Goal: Task Accomplishment & Management: Use online tool/utility

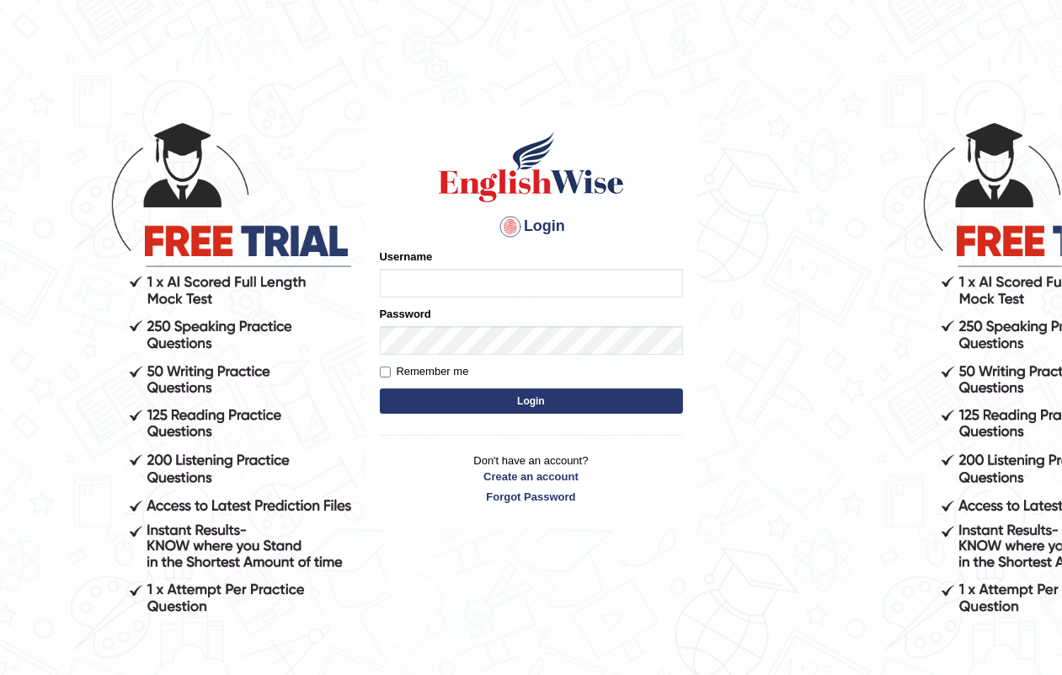
drag, startPoint x: 0, startPoint y: 0, endPoint x: 459, endPoint y: 284, distance: 539.9
click at [459, 284] on input "Username" at bounding box center [531, 283] width 303 height 29
type input "jasmeet12"
click at [383, 372] on input "Remember me" at bounding box center [385, 372] width 11 height 11
checkbox input "true"
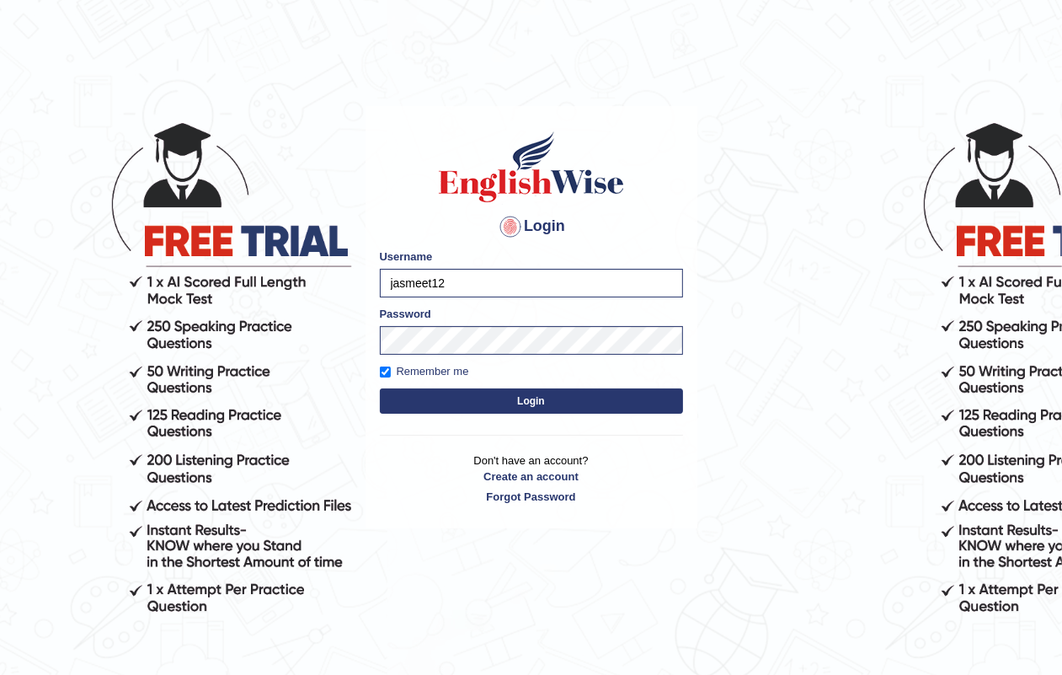
click at [436, 405] on button "Login" at bounding box center [531, 400] width 303 height 25
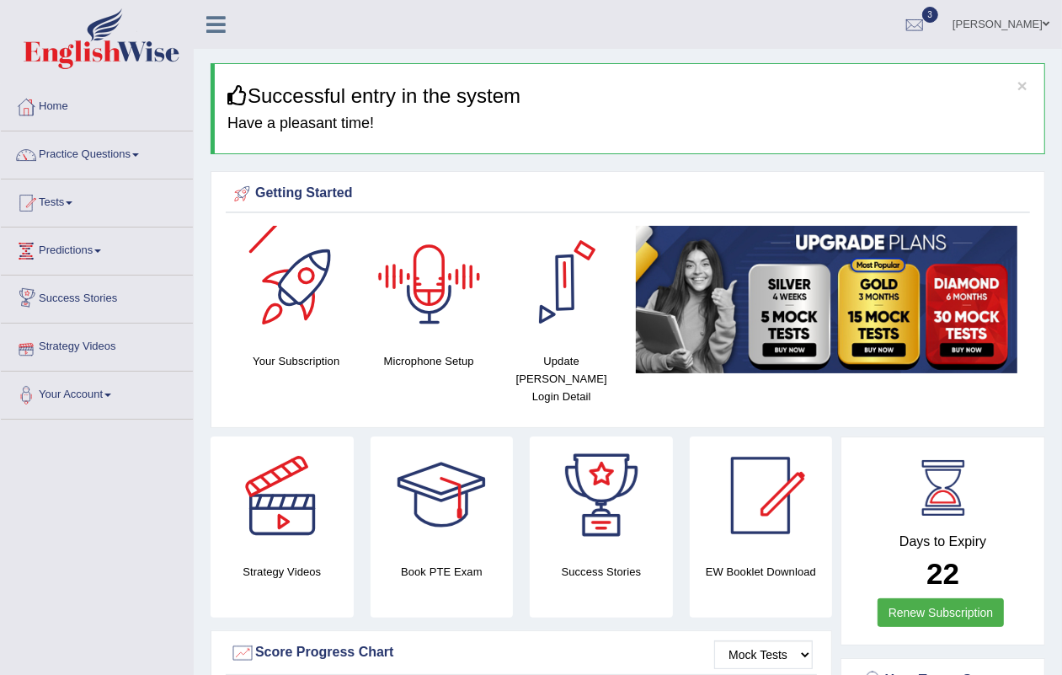
click at [426, 303] on div at bounding box center [430, 285] width 118 height 118
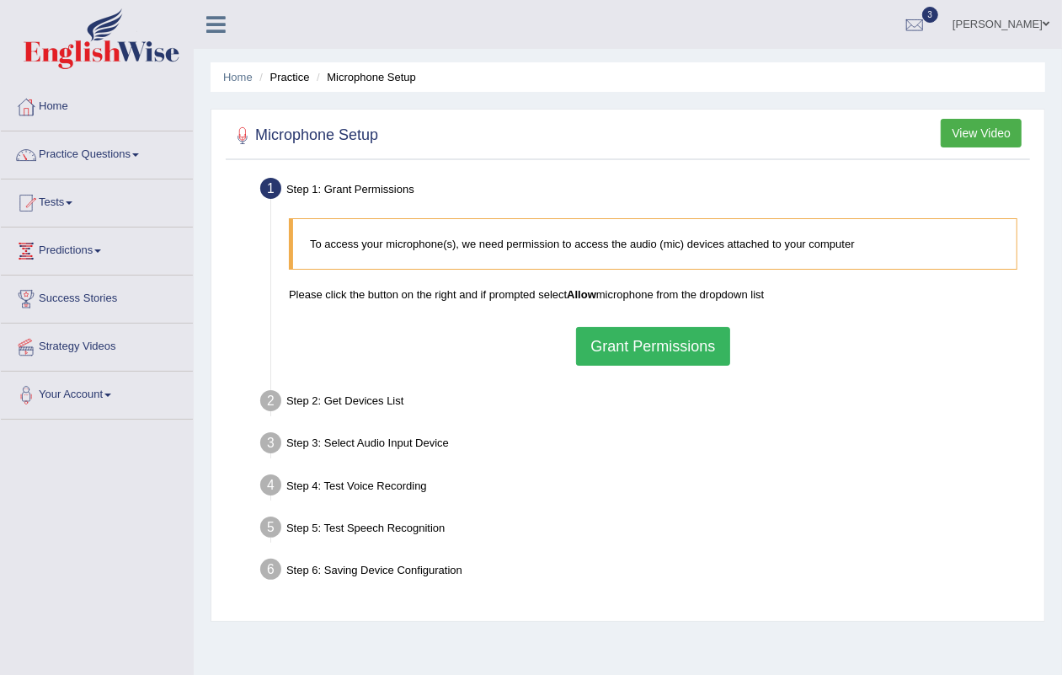
click at [625, 355] on button "Grant Permissions" at bounding box center [652, 346] width 153 height 39
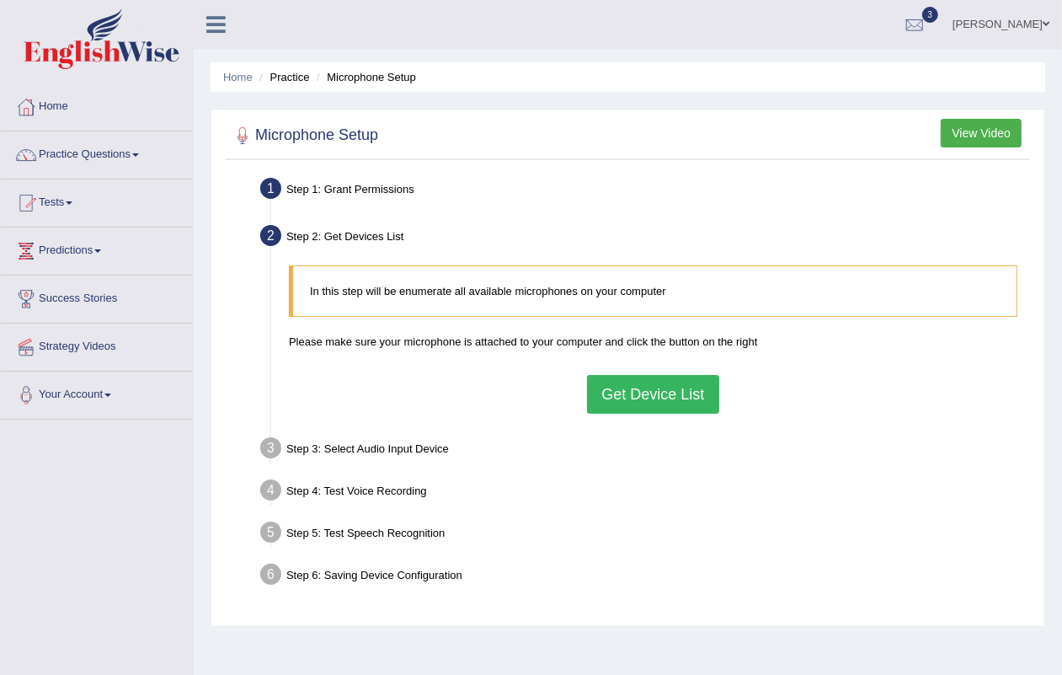
click at [666, 383] on button "Get Device List" at bounding box center [652, 394] width 131 height 39
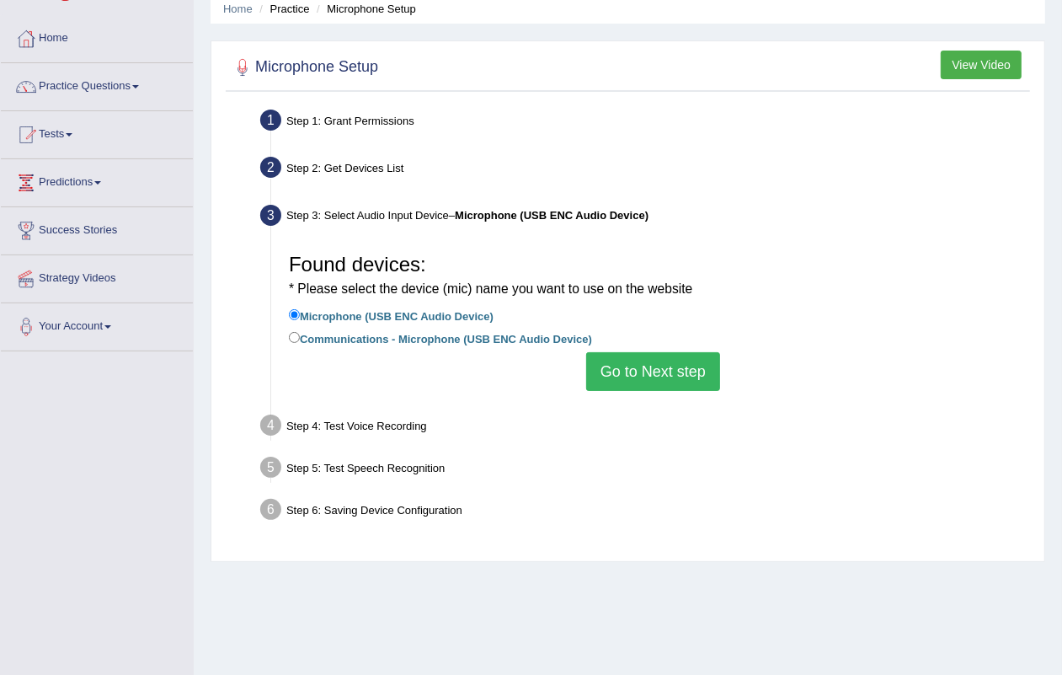
scroll to position [105, 0]
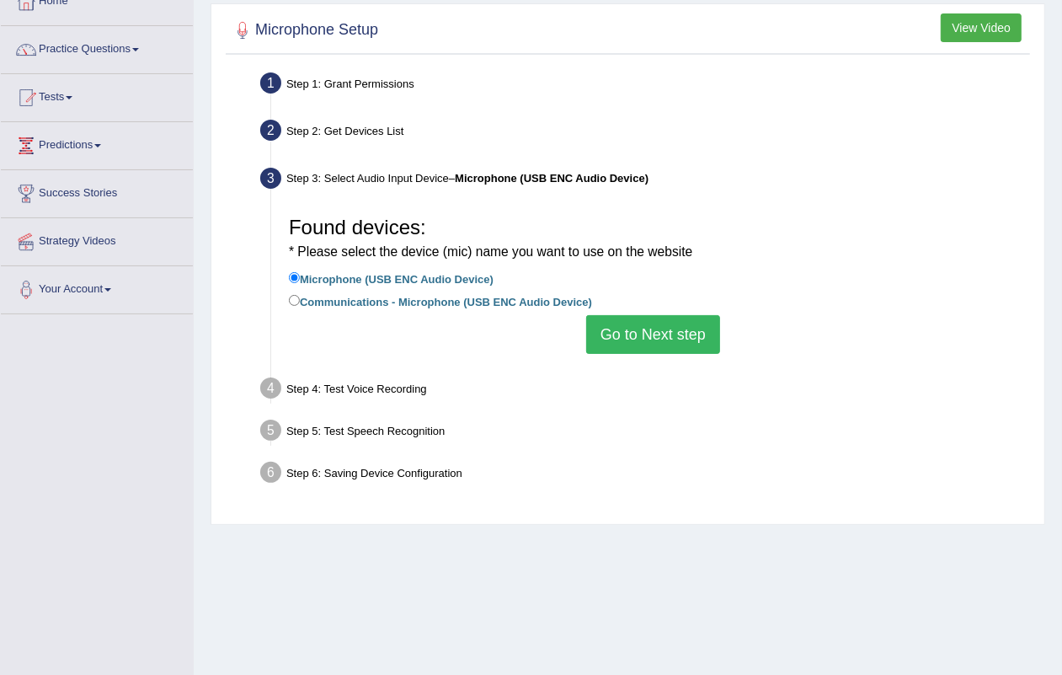
click at [636, 338] on button "Go to Next step" at bounding box center [653, 334] width 134 height 39
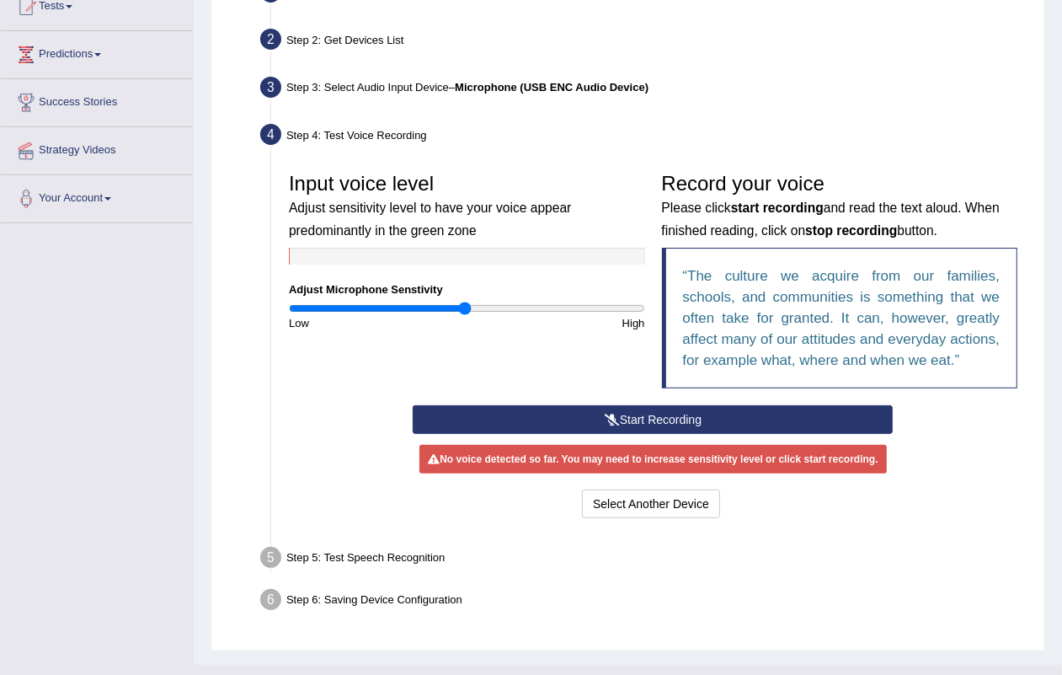
scroll to position [228, 0]
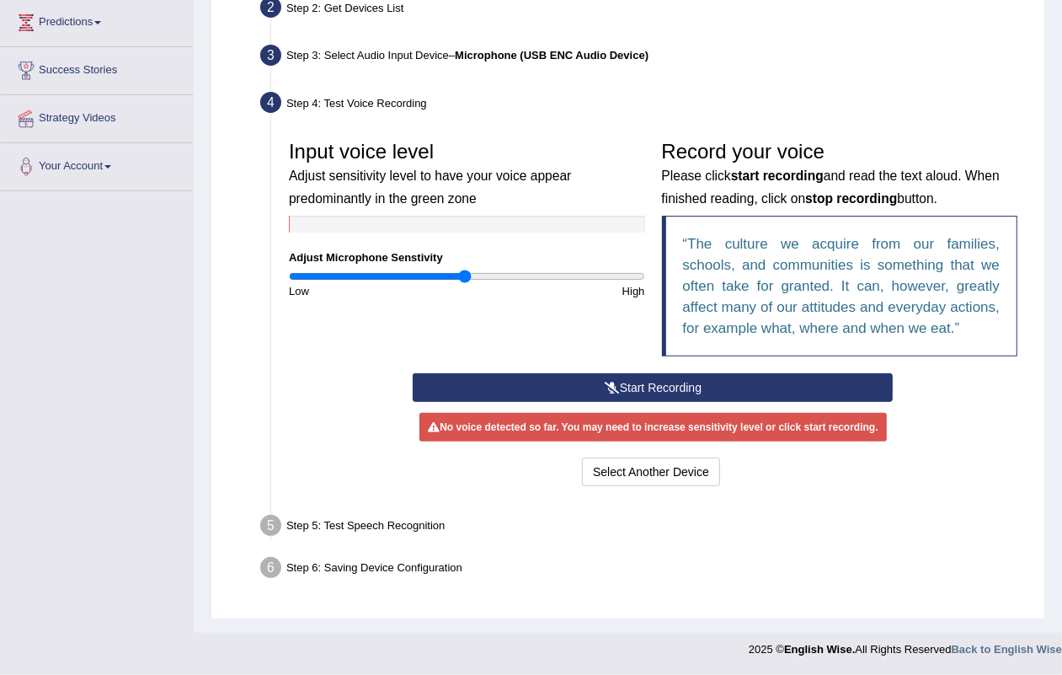
click at [650, 383] on button "Start Recording" at bounding box center [653, 387] width 480 height 29
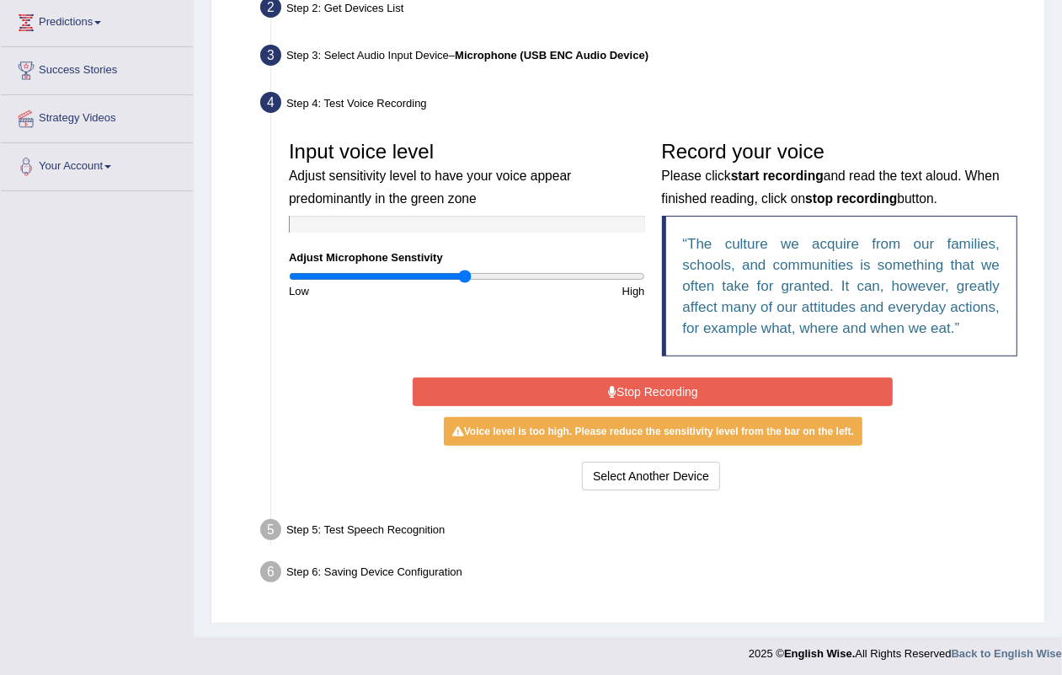
click at [650, 383] on button "Stop Recording" at bounding box center [653, 391] width 480 height 29
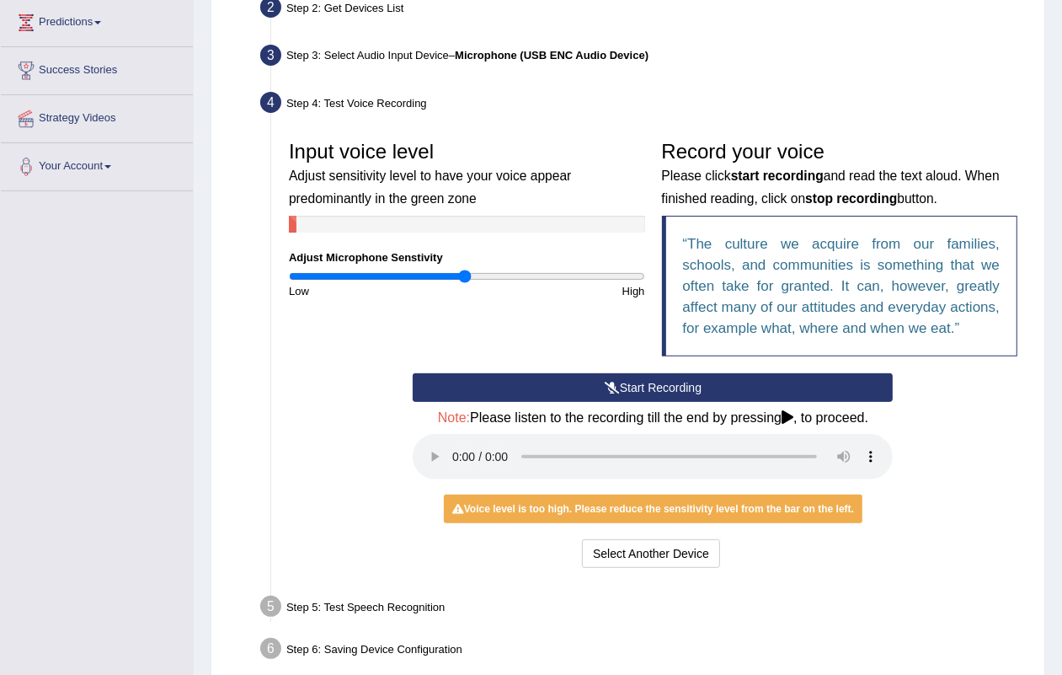
click at [654, 381] on button "Start Recording" at bounding box center [653, 387] width 480 height 29
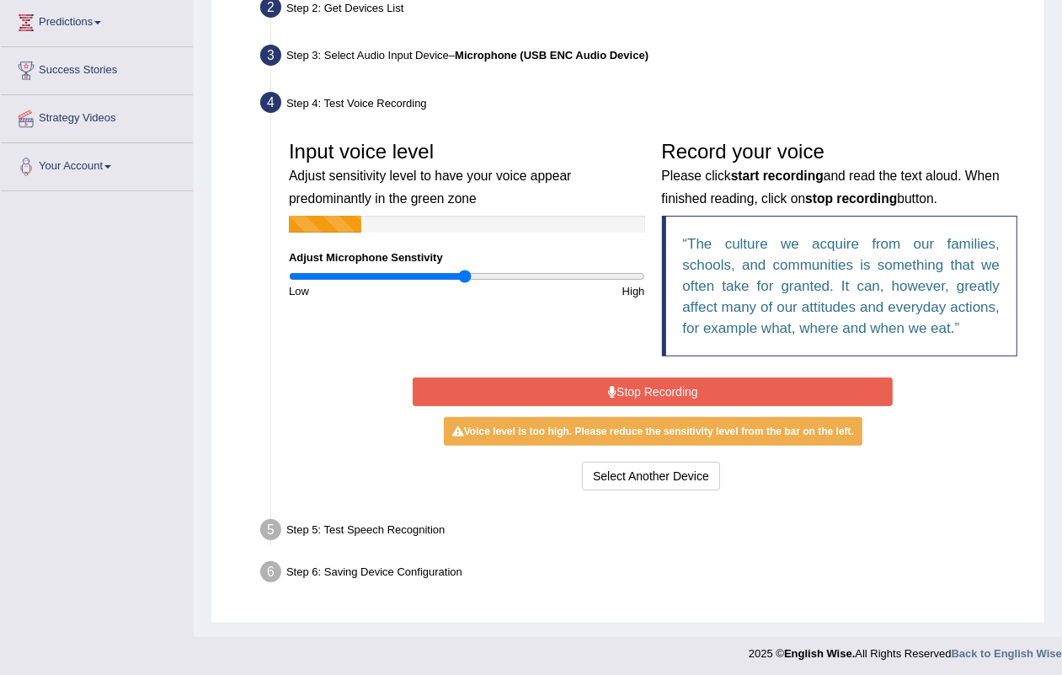
click at [654, 381] on button "Stop Recording" at bounding box center [653, 391] width 480 height 29
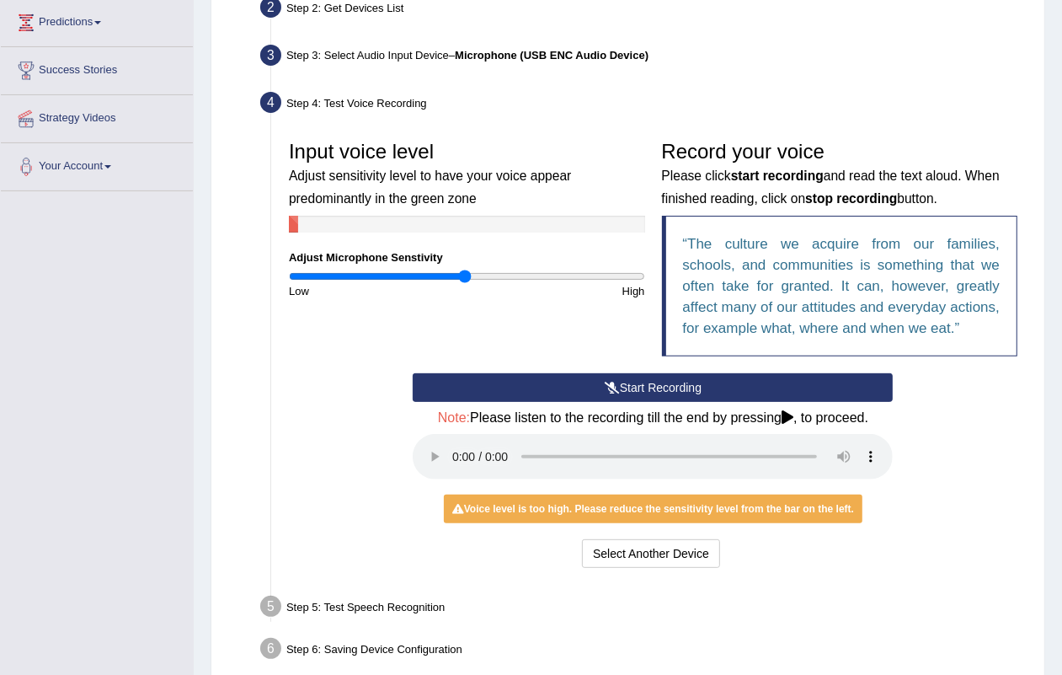
click at [654, 381] on button "Start Recording" at bounding box center [653, 387] width 480 height 29
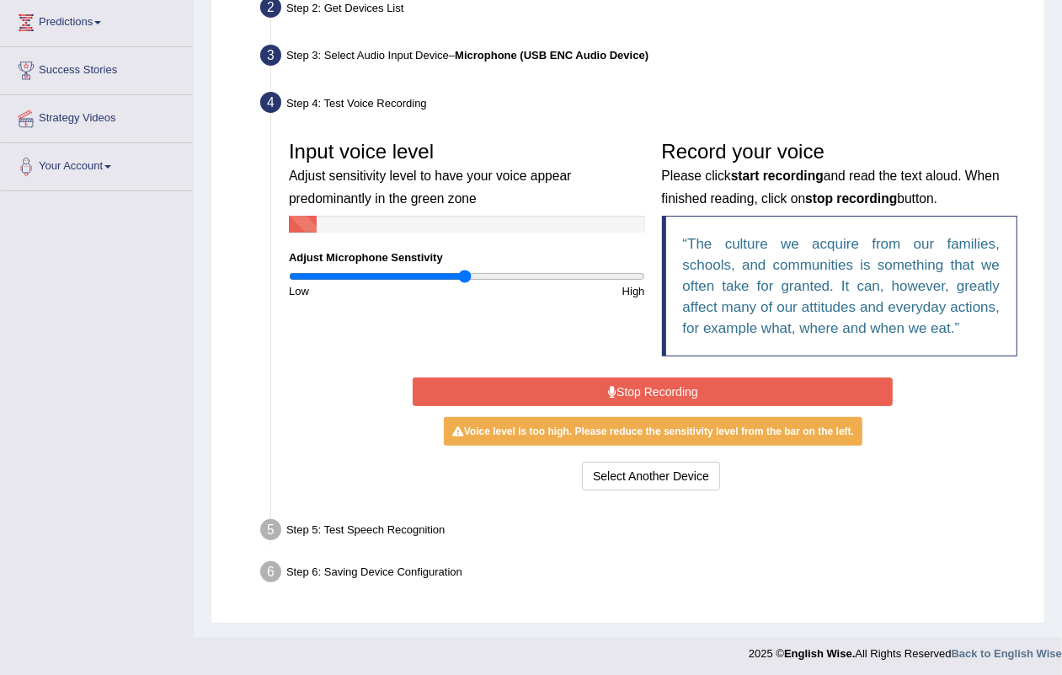
click at [641, 389] on button "Stop Recording" at bounding box center [653, 391] width 480 height 29
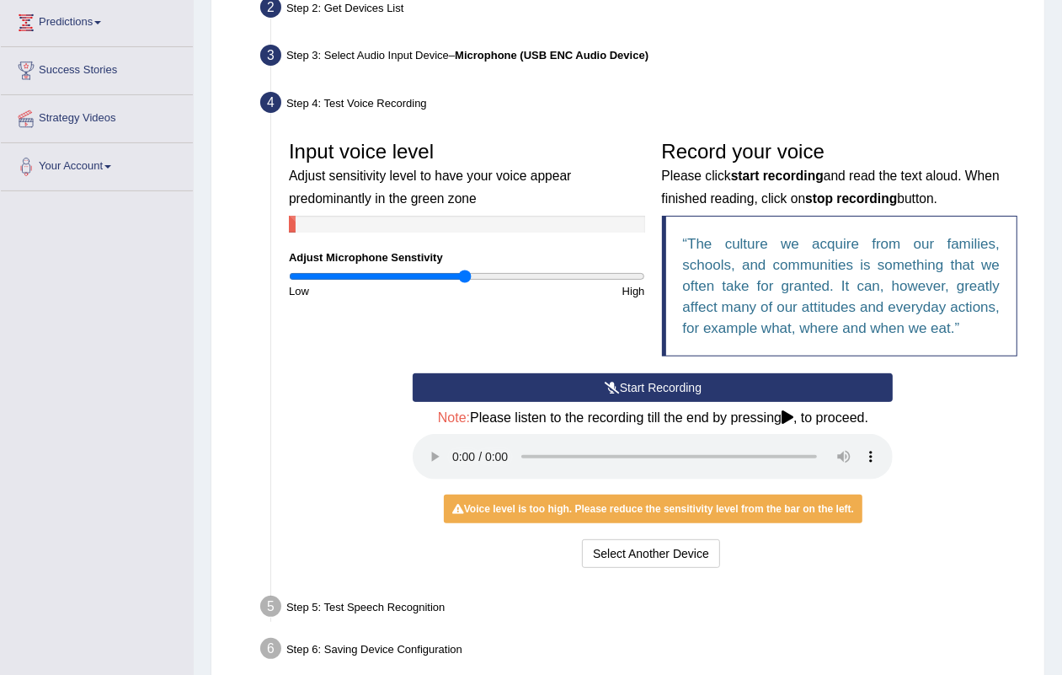
click at [641, 389] on button "Start Recording" at bounding box center [653, 387] width 480 height 29
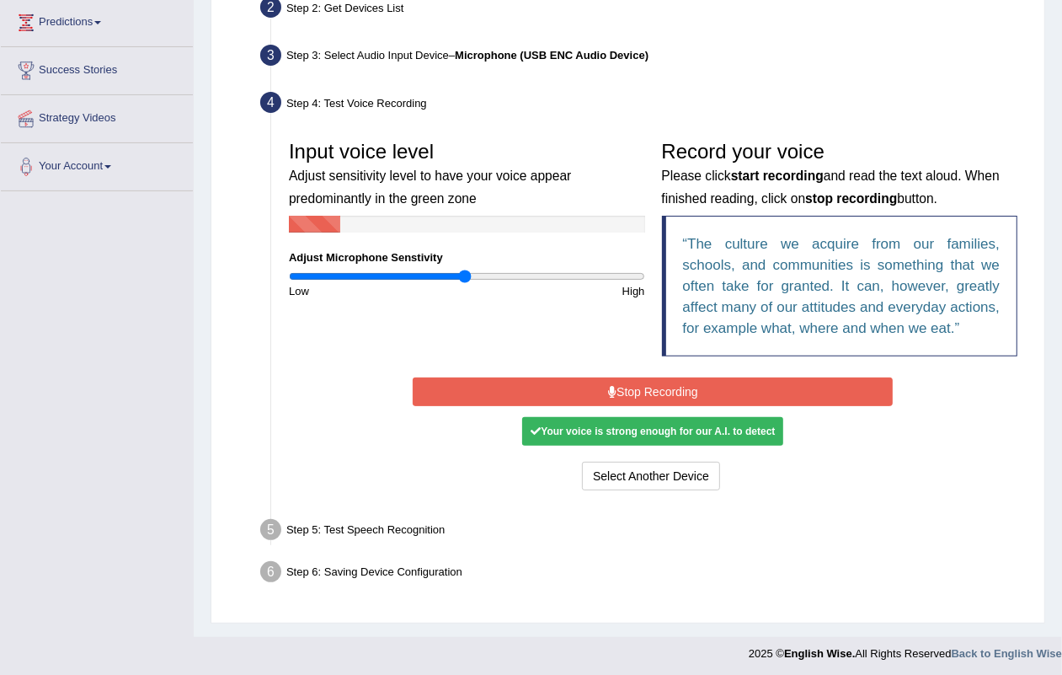
click at [641, 389] on button "Stop Recording" at bounding box center [653, 391] width 480 height 29
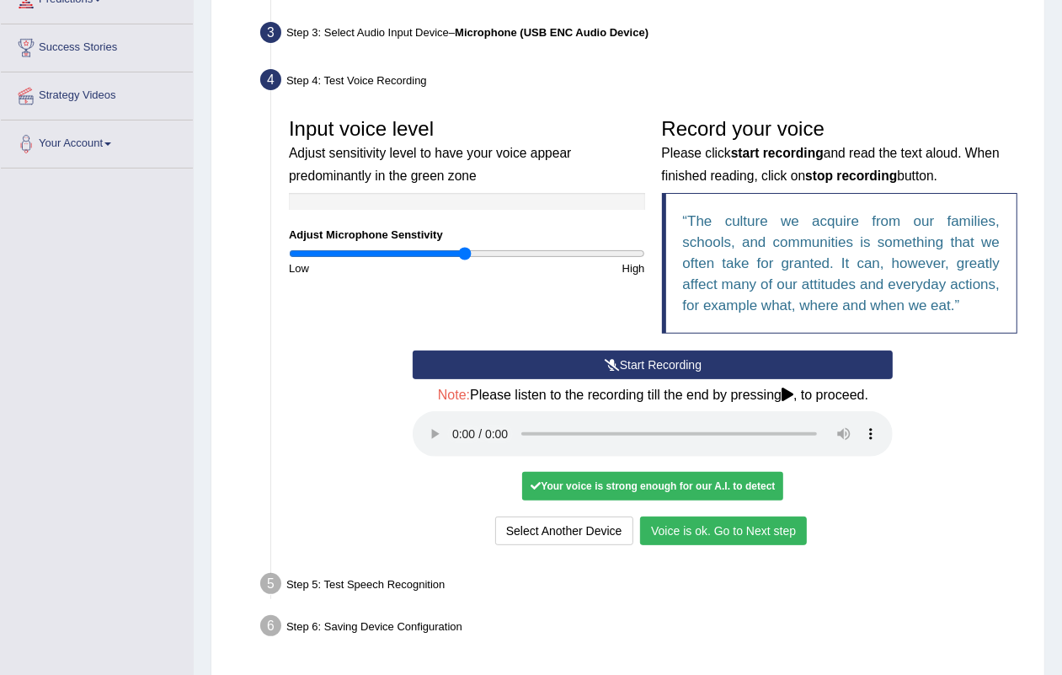
scroll to position [205, 0]
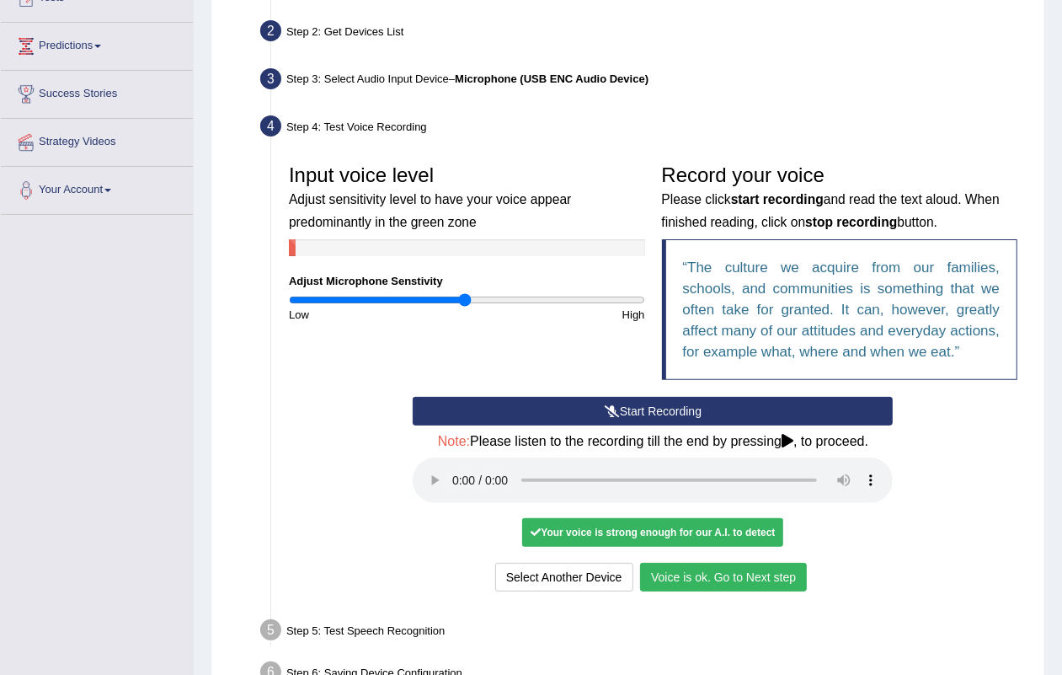
click at [754, 575] on button "Voice is ok. Go to Next step" at bounding box center [723, 577] width 167 height 29
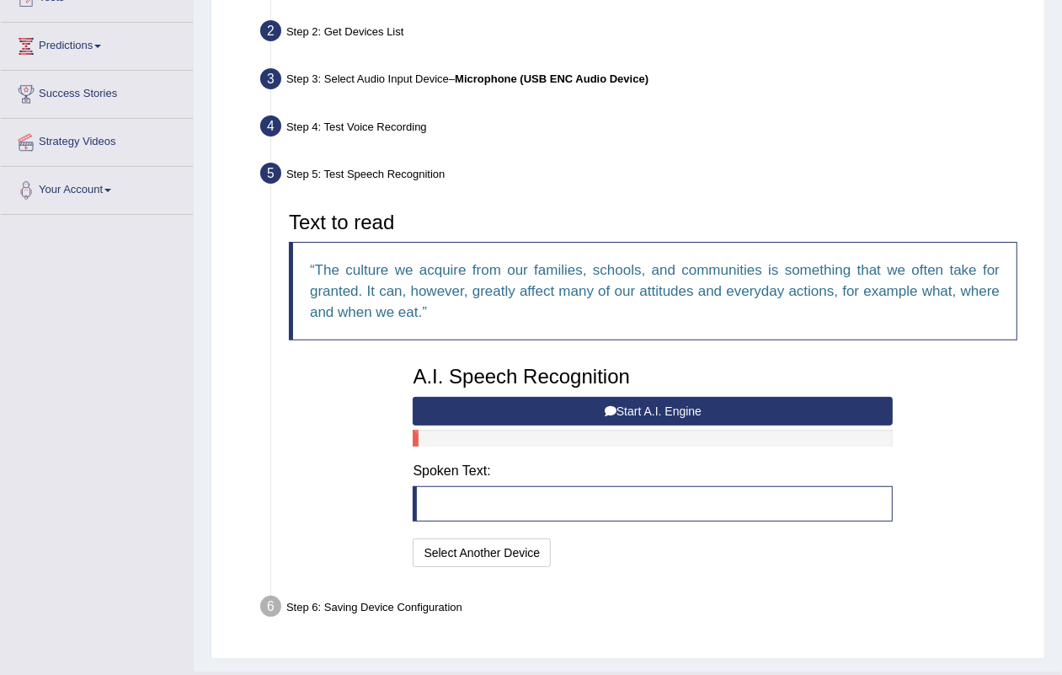
click at [629, 420] on button "Start A.I. Engine" at bounding box center [653, 411] width 480 height 29
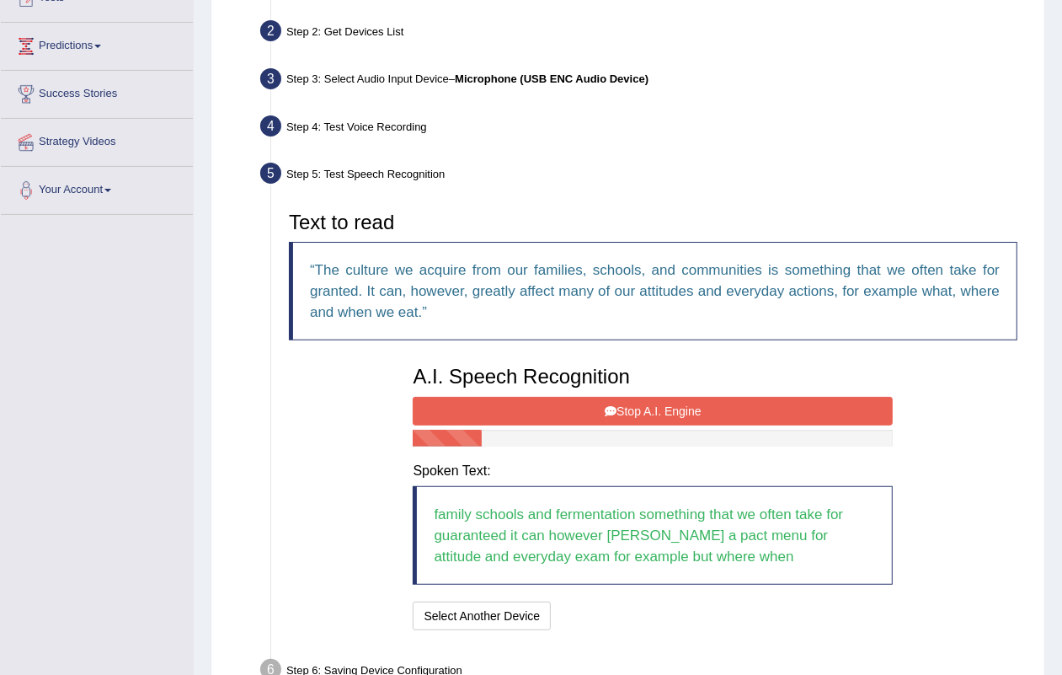
click at [623, 420] on button "Stop A.I. Engine" at bounding box center [653, 411] width 480 height 29
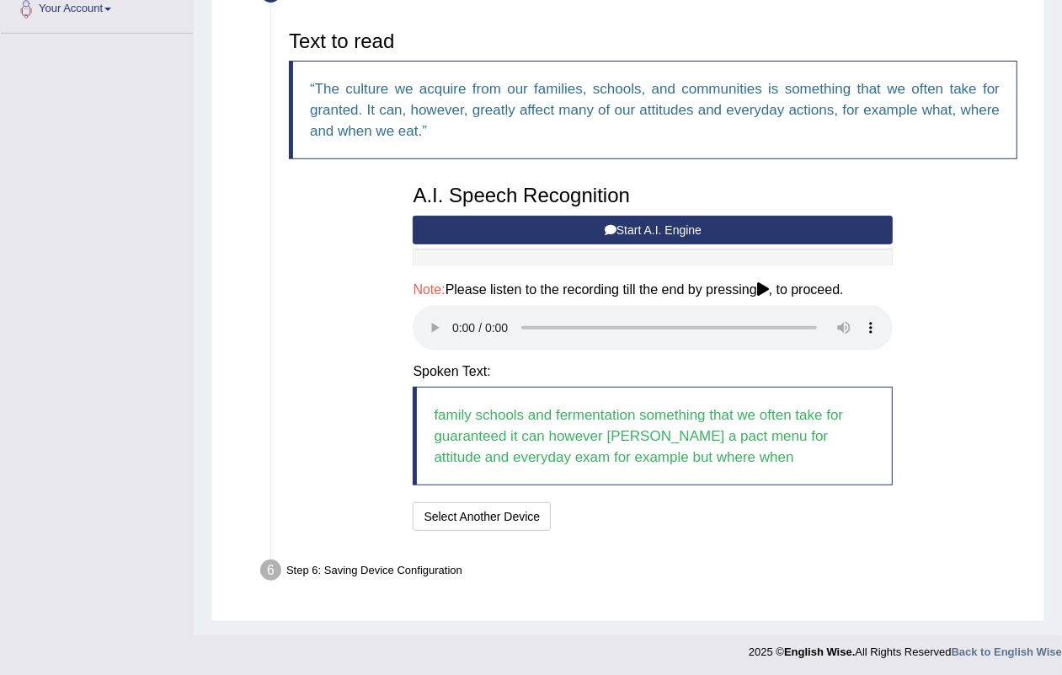
scroll to position [389, 0]
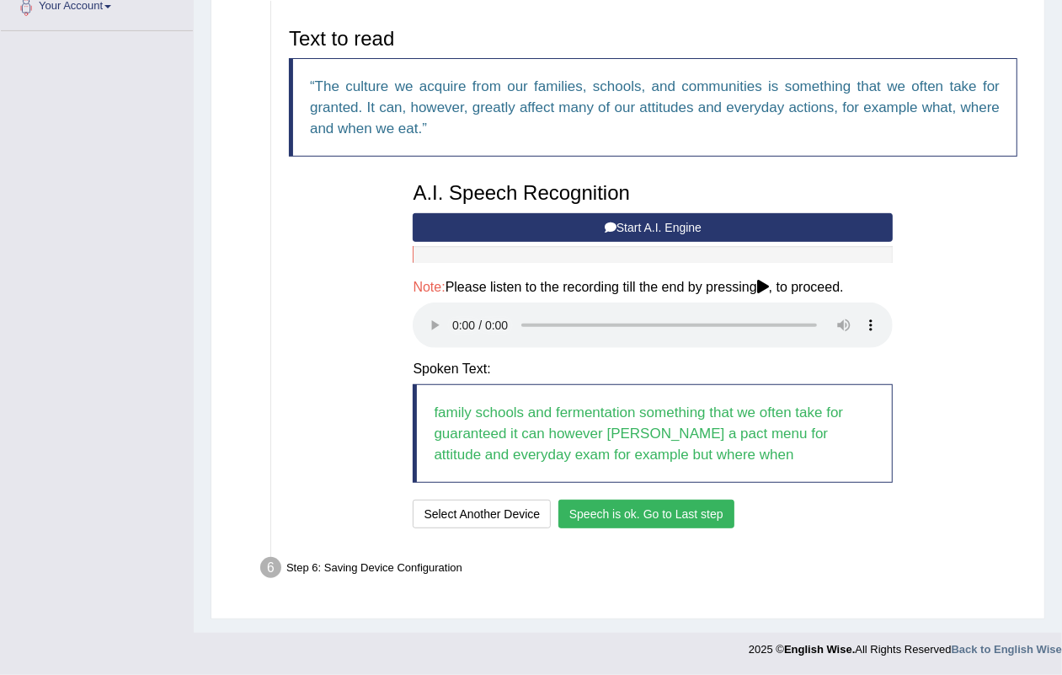
click at [594, 511] on button "Speech is ok. Go to Last step" at bounding box center [647, 514] width 176 height 29
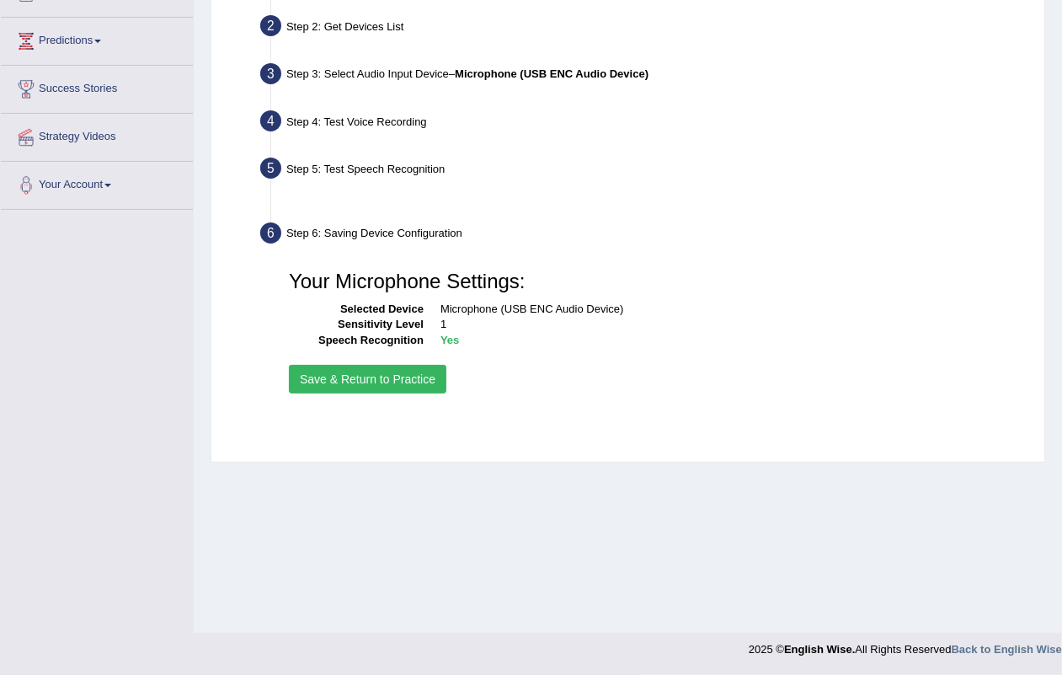
scroll to position [209, 0]
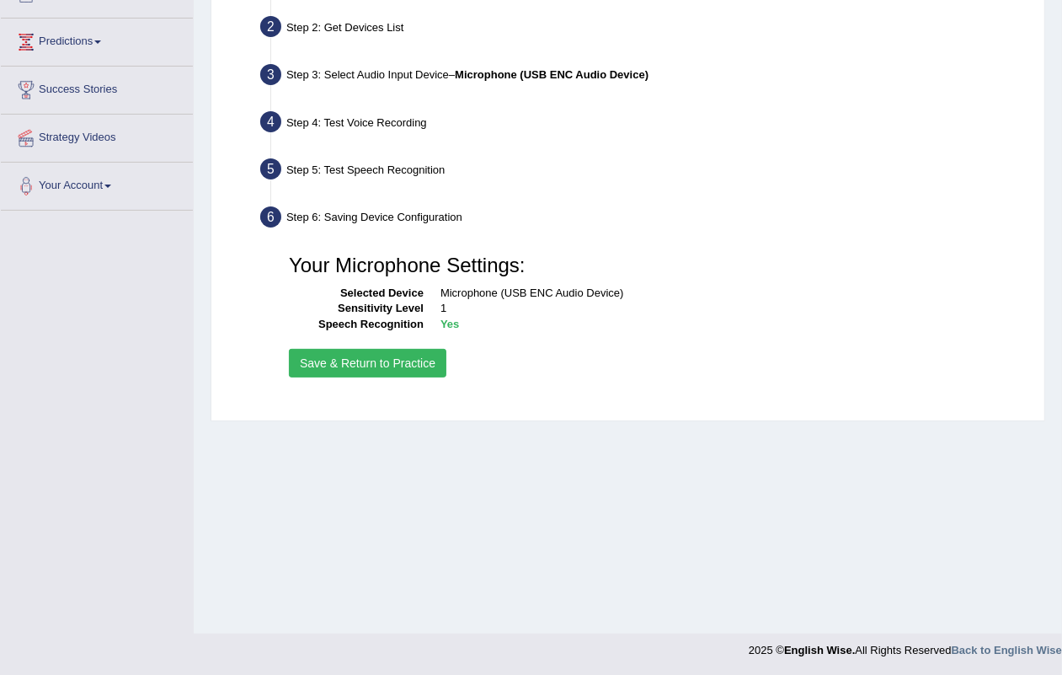
click at [335, 363] on button "Save & Return to Practice" at bounding box center [368, 363] width 158 height 29
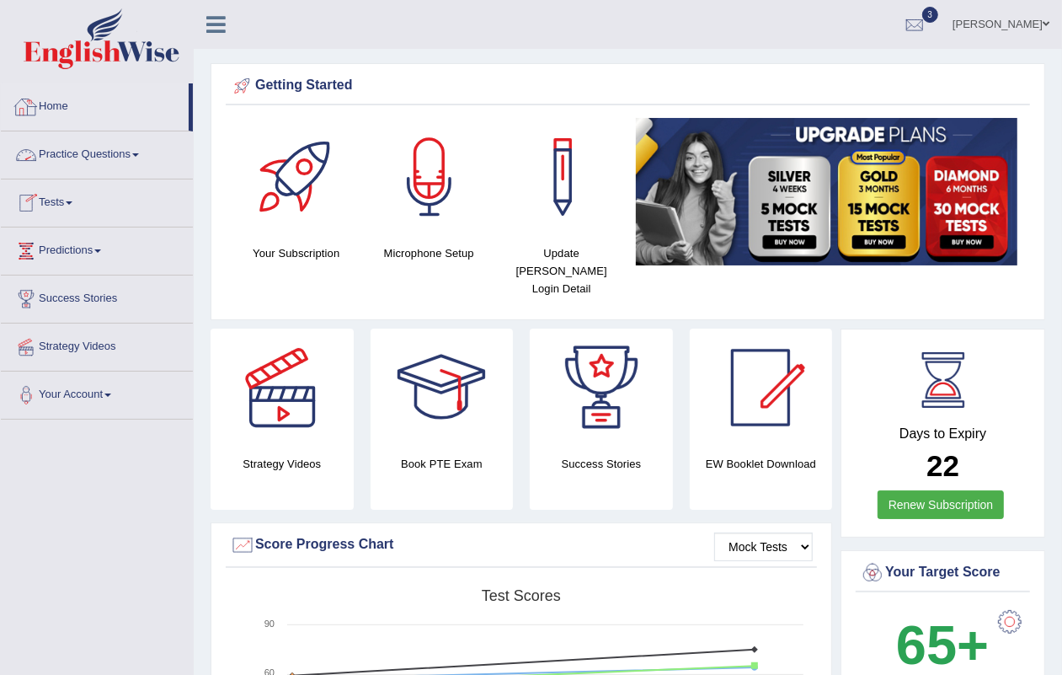
click at [69, 110] on link "Home" at bounding box center [95, 104] width 188 height 42
click at [94, 157] on link "Practice Questions" at bounding box center [97, 152] width 192 height 42
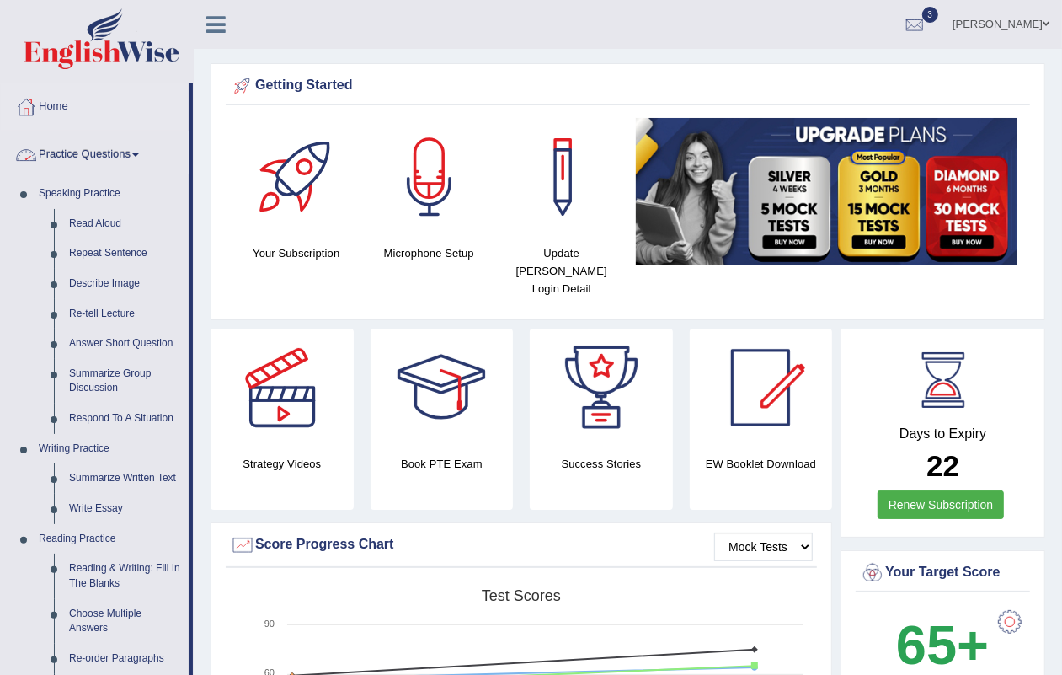
click at [76, 170] on link "Practice Questions" at bounding box center [95, 152] width 188 height 42
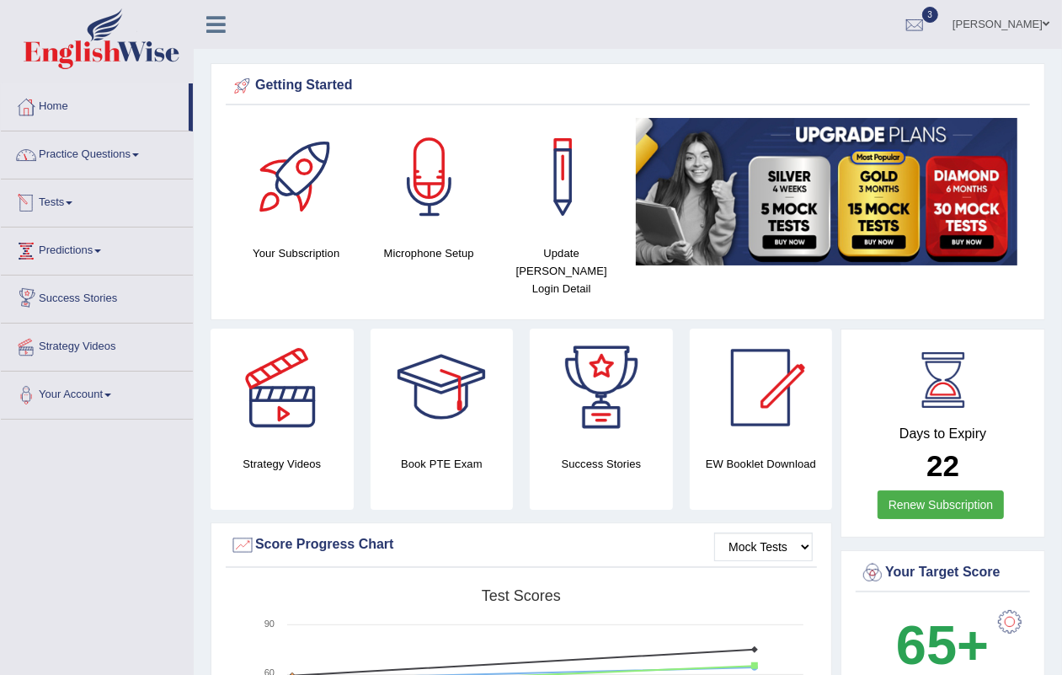
click at [86, 255] on link "Predictions" at bounding box center [97, 248] width 192 height 42
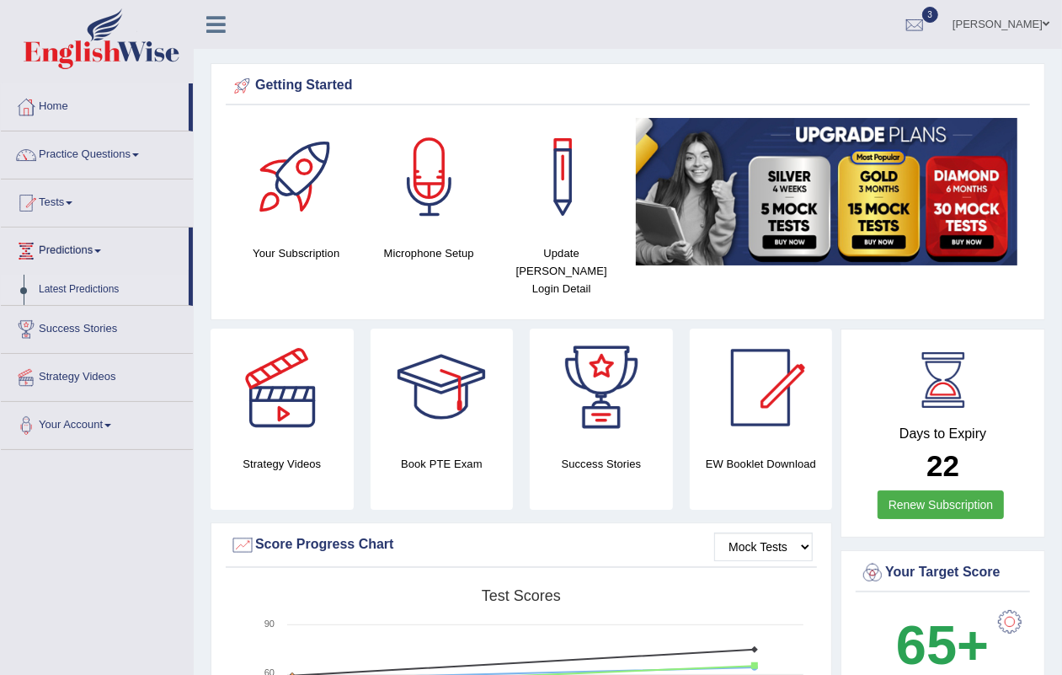
click at [97, 285] on link "Latest Predictions" at bounding box center [110, 290] width 158 height 30
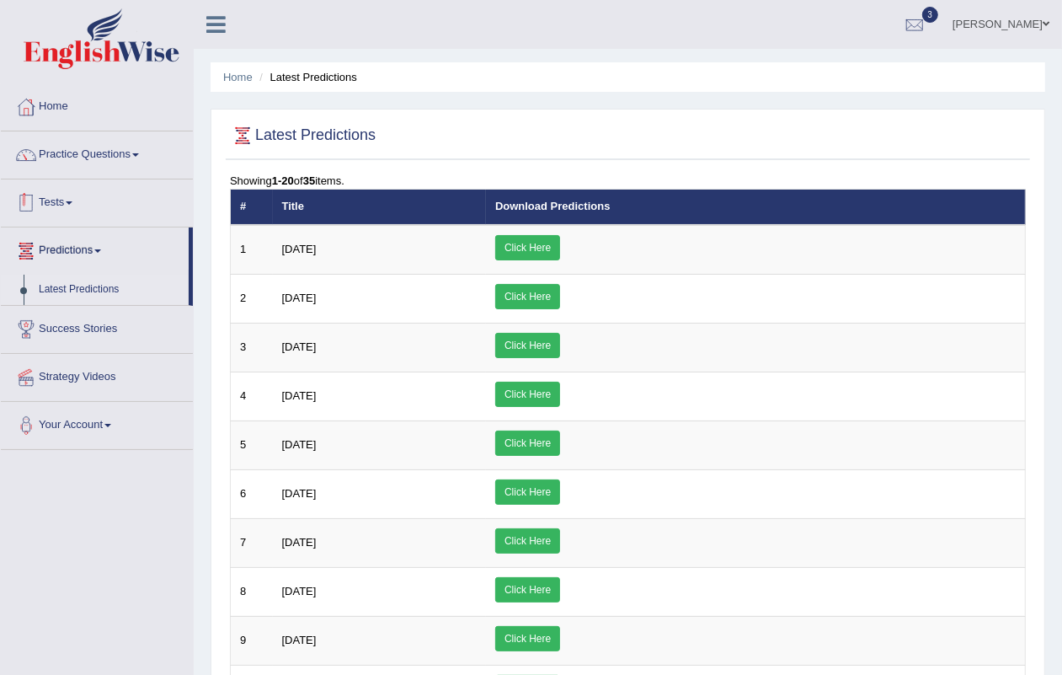
click at [56, 211] on link "Tests" at bounding box center [97, 200] width 192 height 42
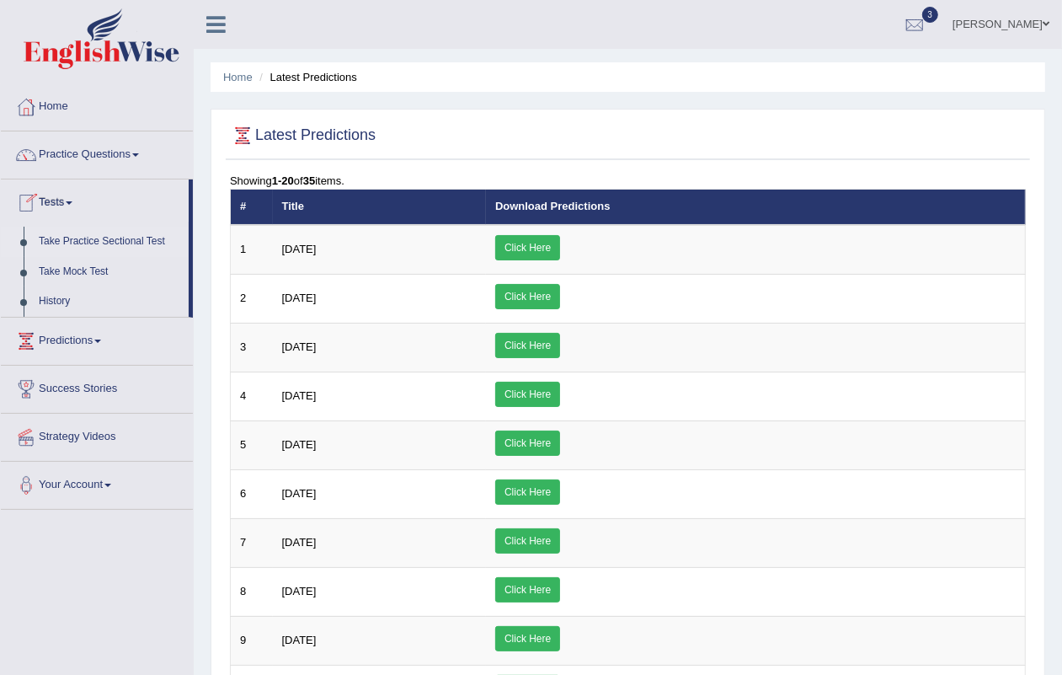
click at [74, 238] on link "Take Practice Sectional Test" at bounding box center [110, 242] width 158 height 30
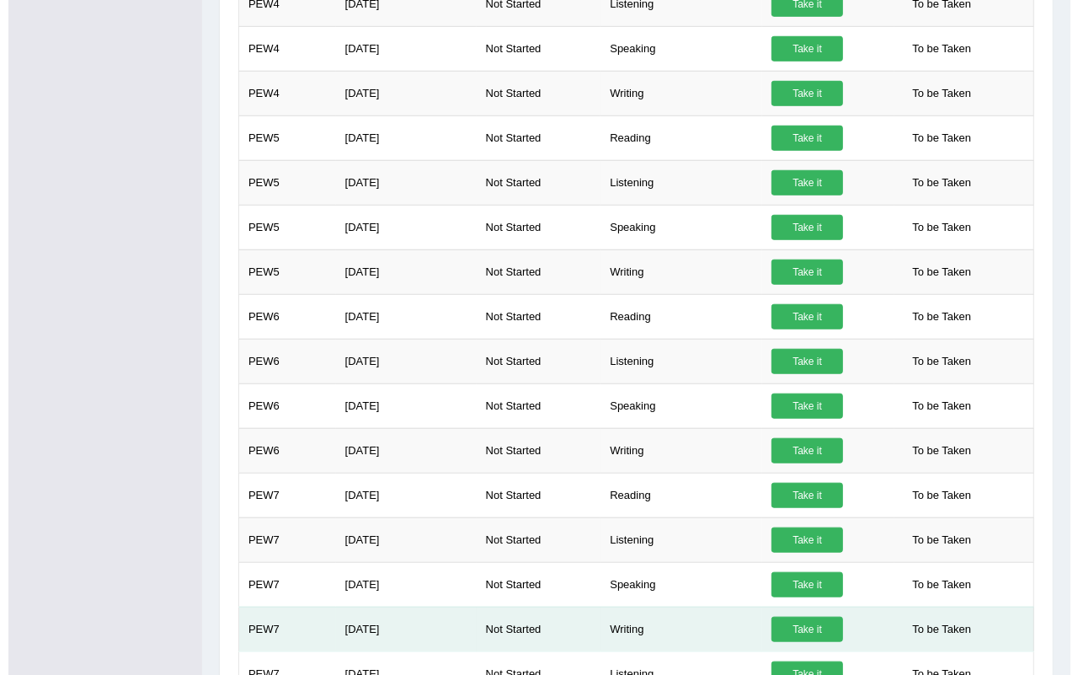
scroll to position [948, 0]
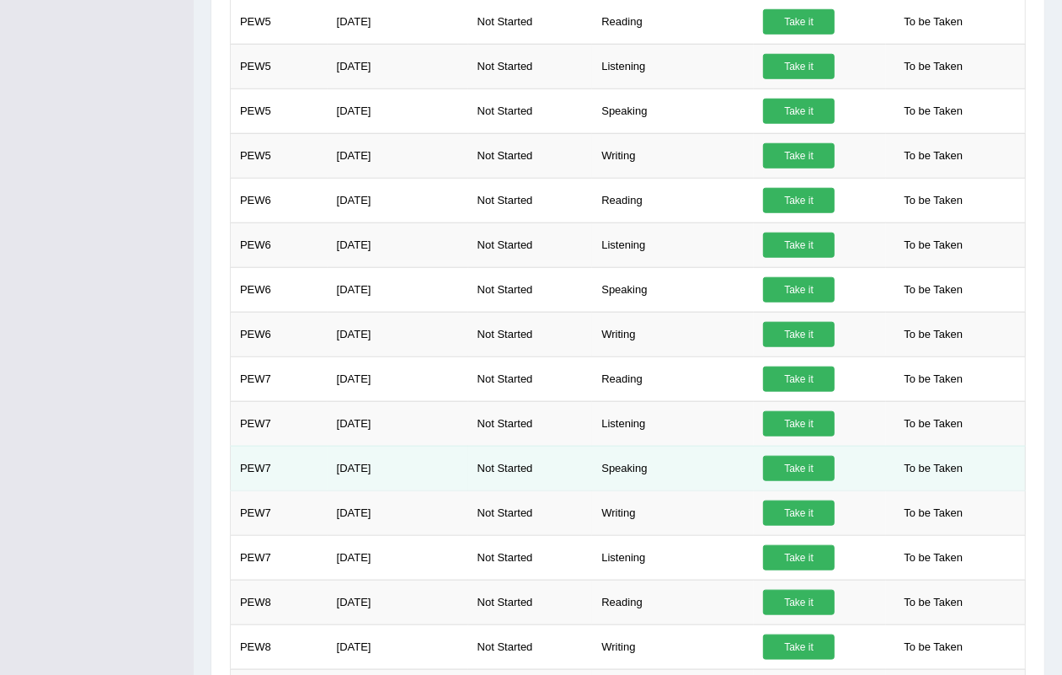
click at [811, 481] on link "Take it" at bounding box center [799, 468] width 72 height 25
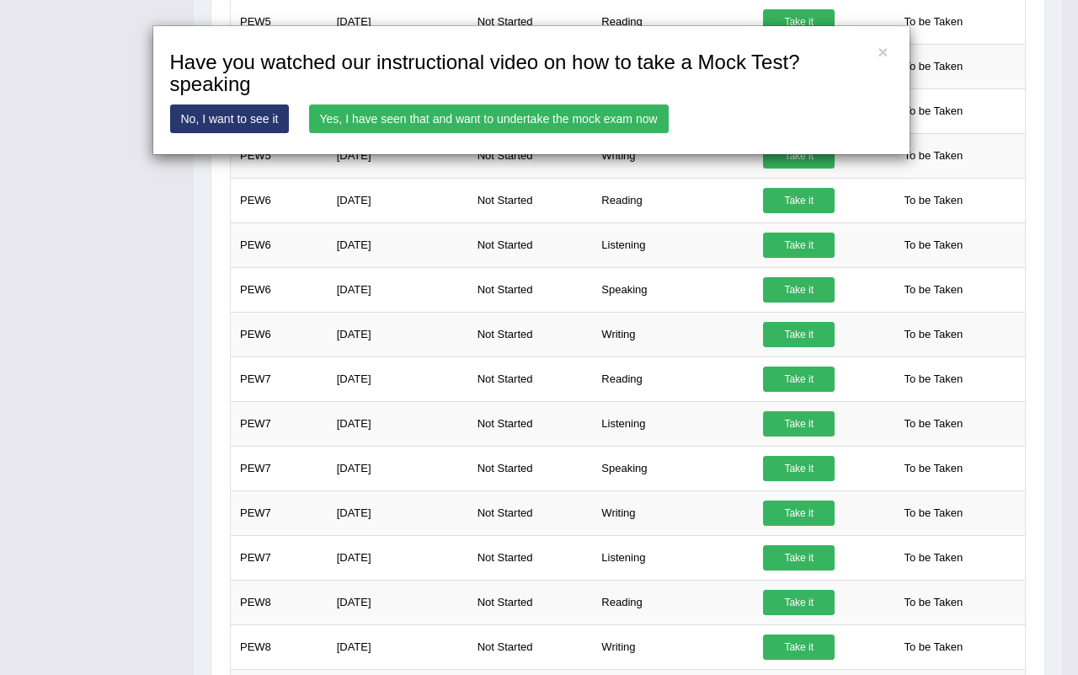
click at [423, 107] on link "Yes, I have seen that and want to undertake the mock exam now" at bounding box center [489, 118] width 360 height 29
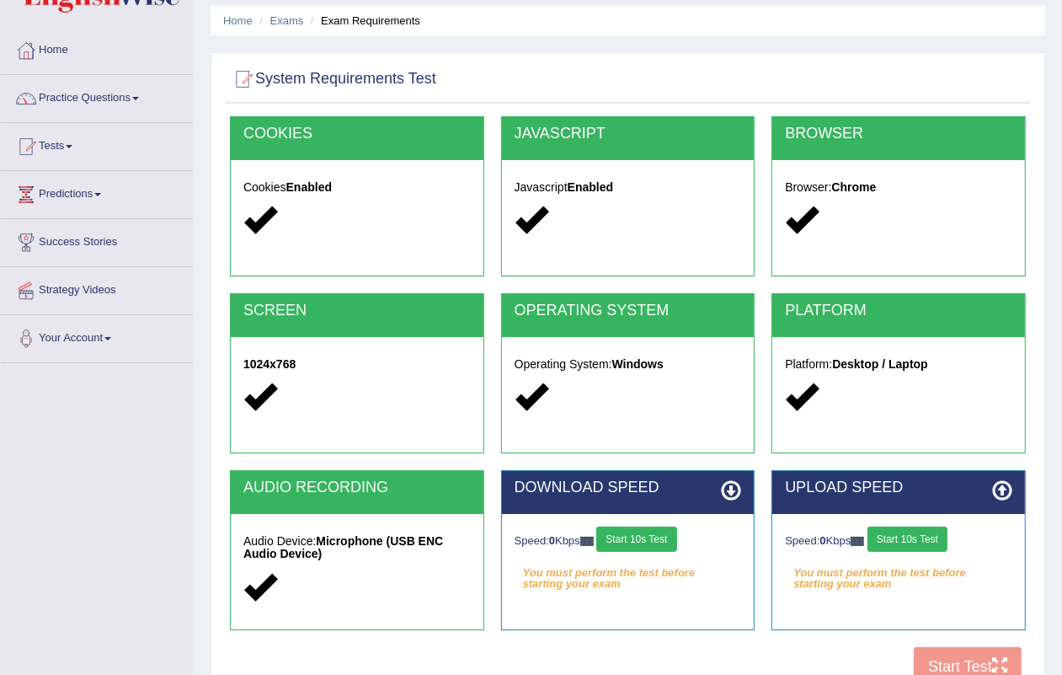
scroll to position [105, 0]
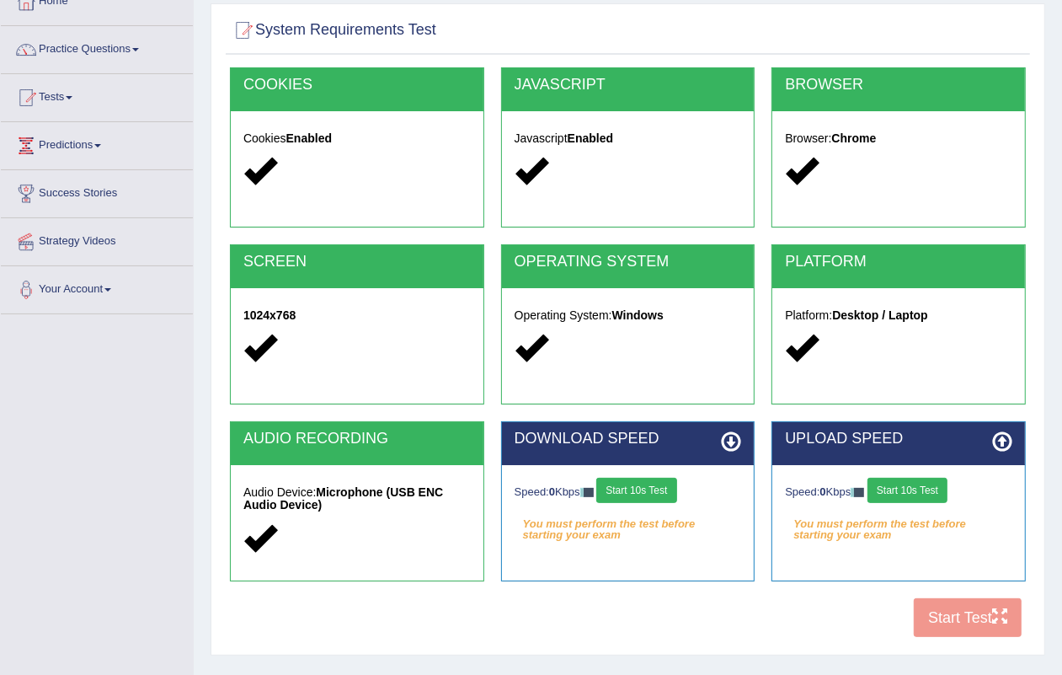
click at [634, 481] on button "Start 10s Test" at bounding box center [637, 490] width 80 height 25
click at [923, 491] on button "Start 10s Test" at bounding box center [908, 490] width 80 height 25
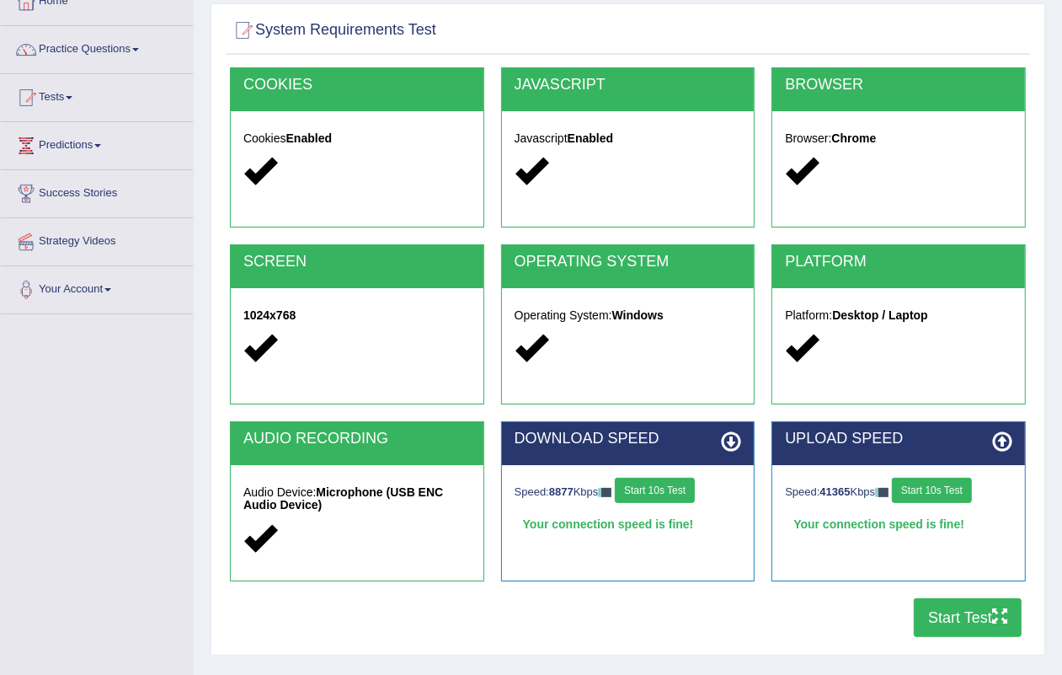
click at [996, 620] on icon "button" at bounding box center [1000, 615] width 15 height 15
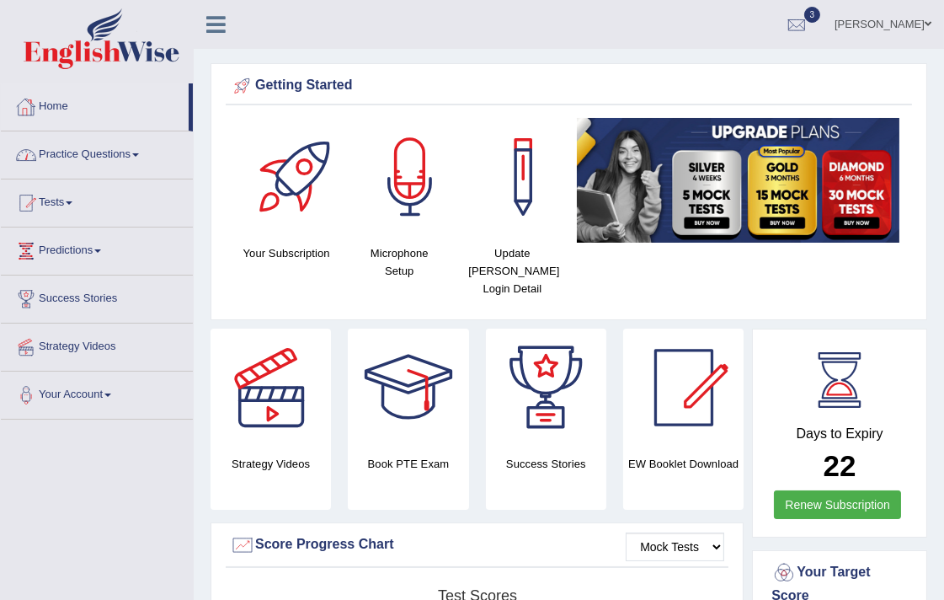
click at [136, 104] on link "Home" at bounding box center [95, 104] width 188 height 42
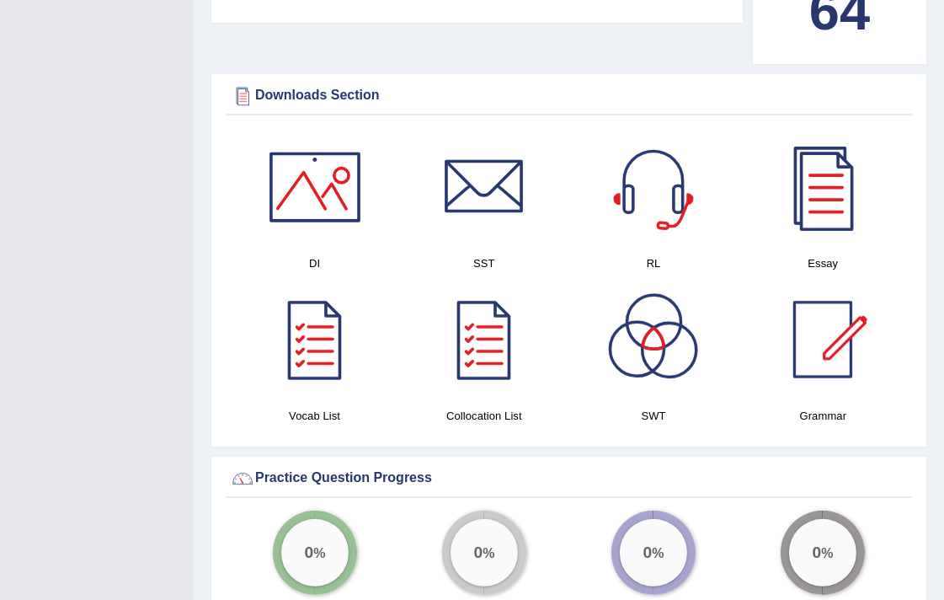
scroll to position [843, 0]
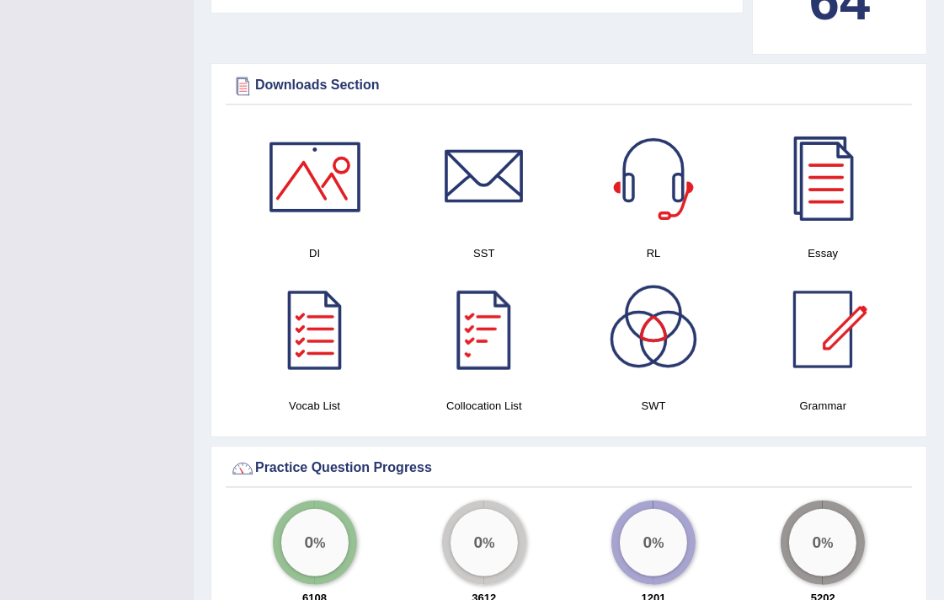
click at [462, 300] on div at bounding box center [484, 329] width 118 height 118
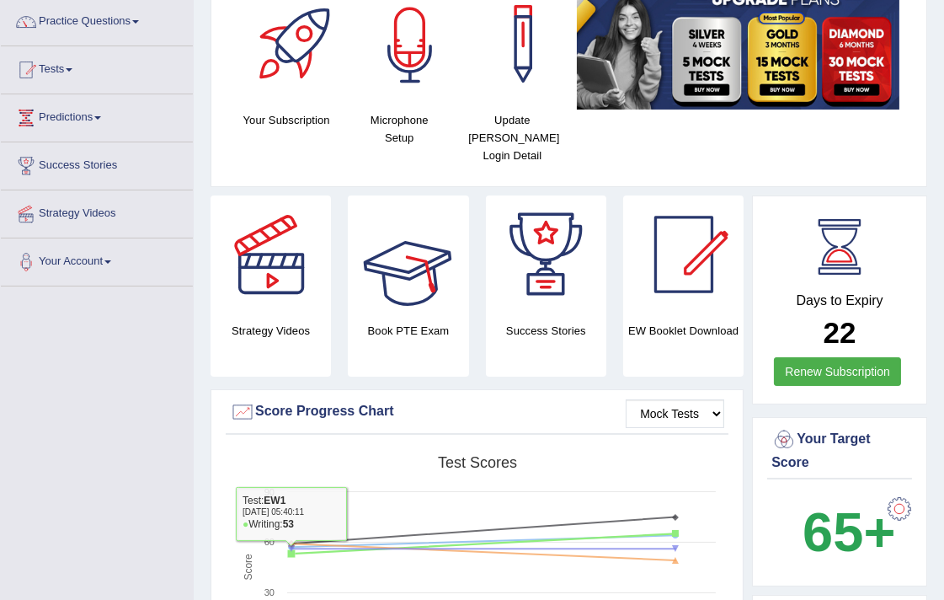
scroll to position [0, 0]
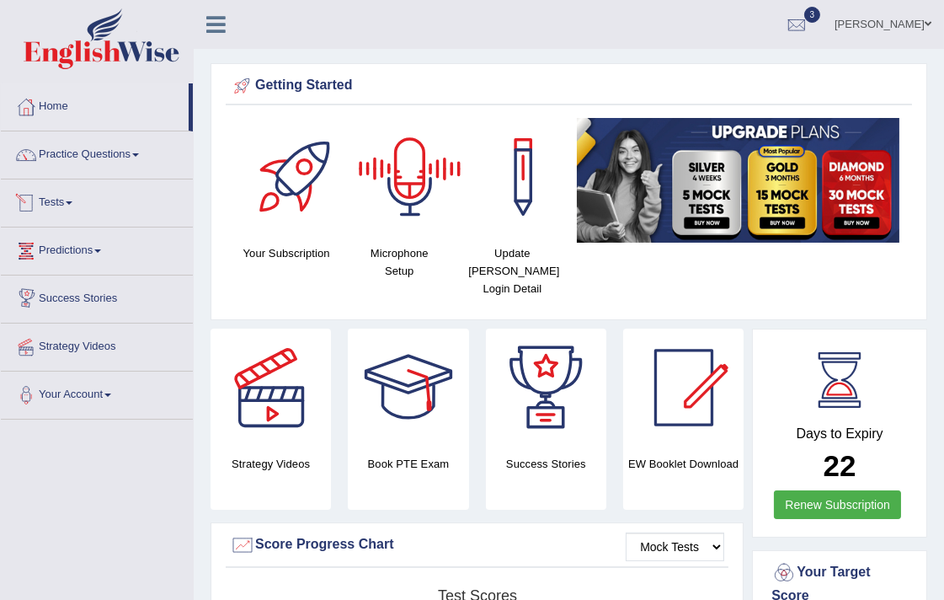
click at [63, 195] on link "Tests" at bounding box center [97, 200] width 192 height 42
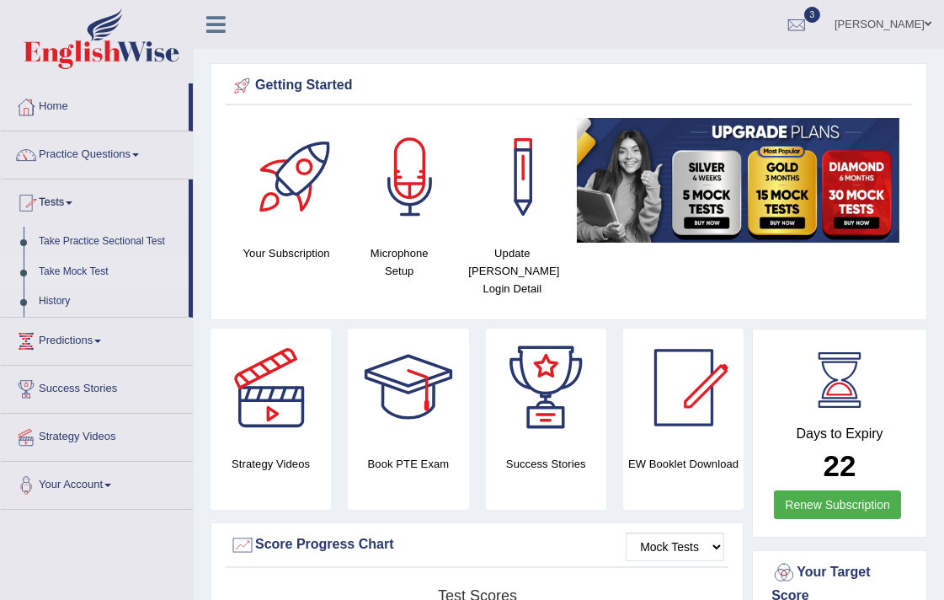
click at [88, 270] on link "Take Mock Test" at bounding box center [110, 272] width 158 height 30
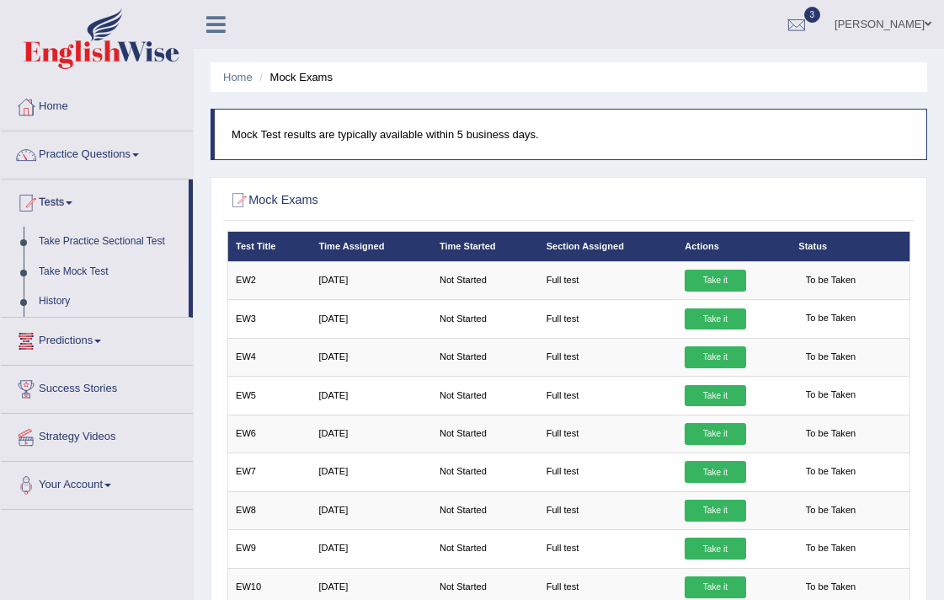
click at [56, 302] on link "History" at bounding box center [110, 301] width 158 height 30
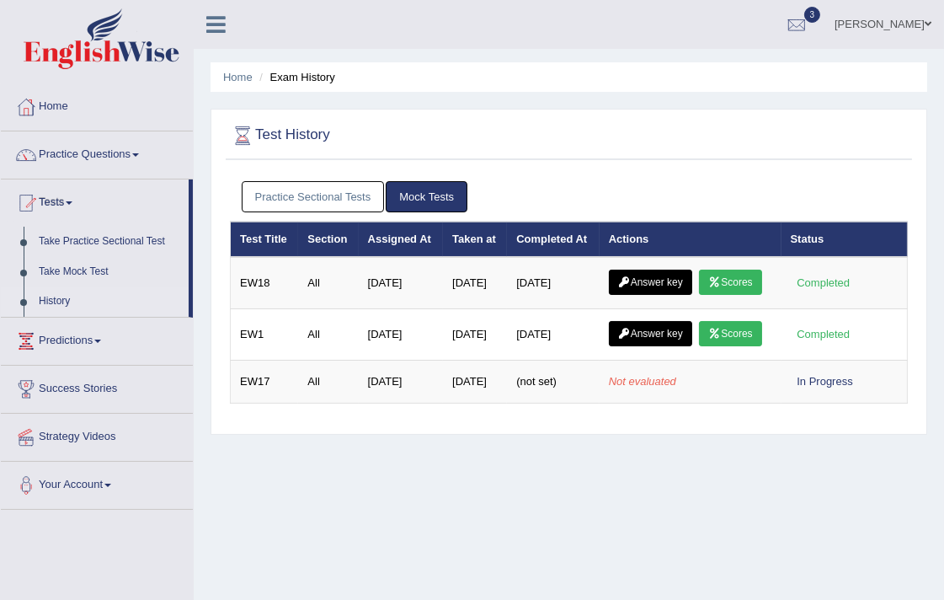
click at [323, 185] on link "Practice Sectional Tests" at bounding box center [313, 196] width 143 height 31
click at [293, 195] on link "Practice Sectional Tests" at bounding box center [313, 196] width 143 height 31
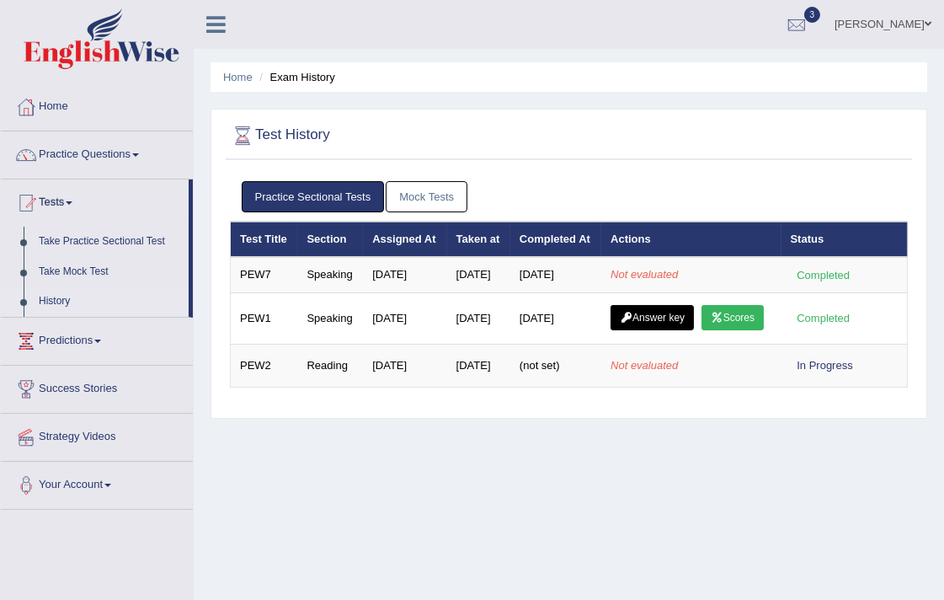
click at [322, 191] on link "Practice Sectional Tests" at bounding box center [313, 196] width 143 height 31
click at [424, 192] on link "Mock Tests" at bounding box center [427, 196] width 82 height 31
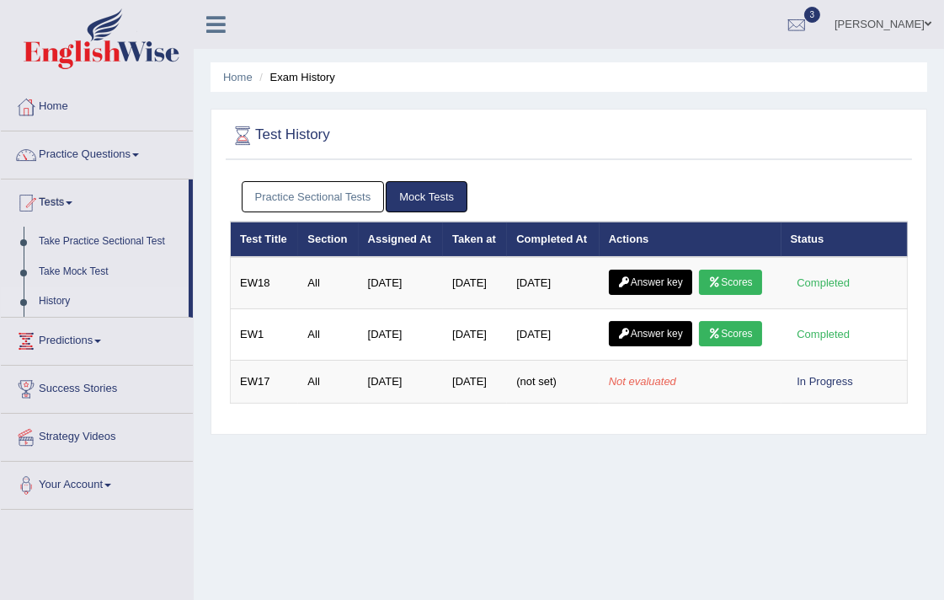
click at [322, 200] on link "Practice Sectional Tests" at bounding box center [313, 196] width 143 height 31
